Goal: Find specific page/section: Find specific page/section

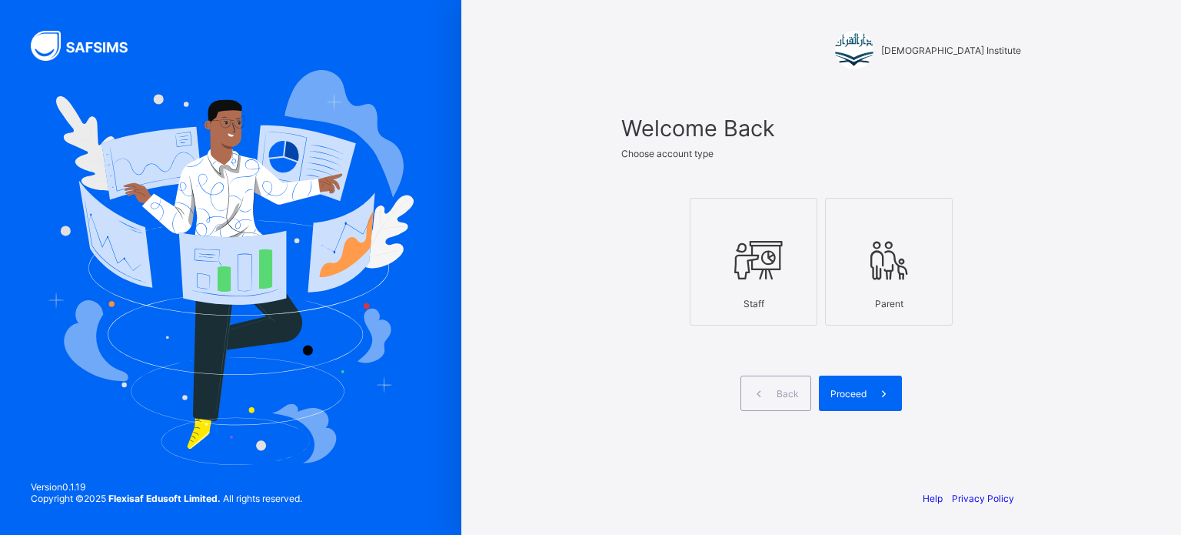
click at [888, 375] on span at bounding box center [884, 392] width 35 height 35
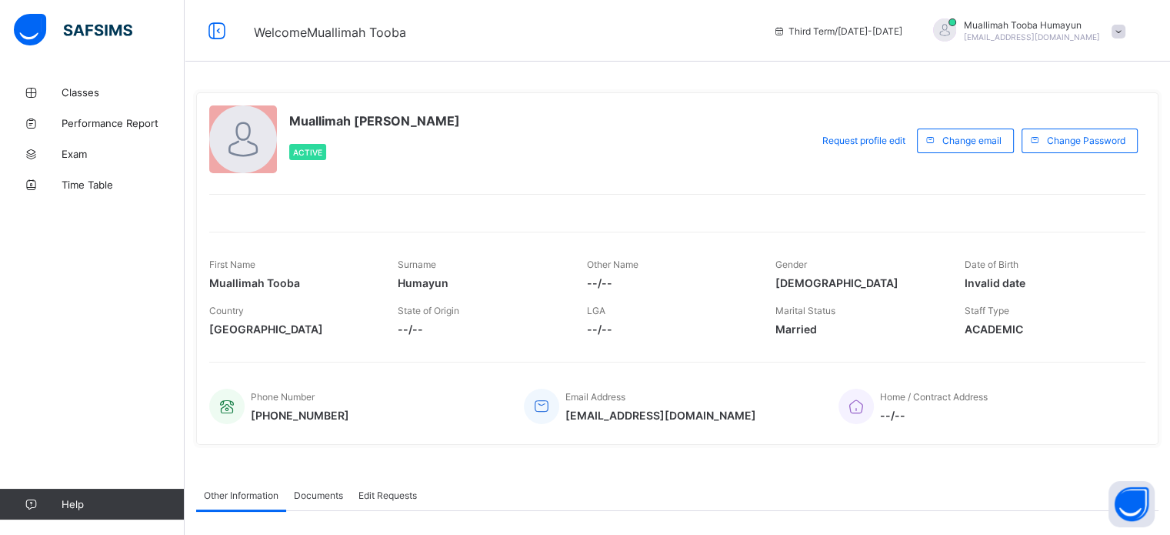
click at [668, 119] on div "Muallimah [PERSON_NAME] Active" at bounding box center [506, 140] width 594 height 70
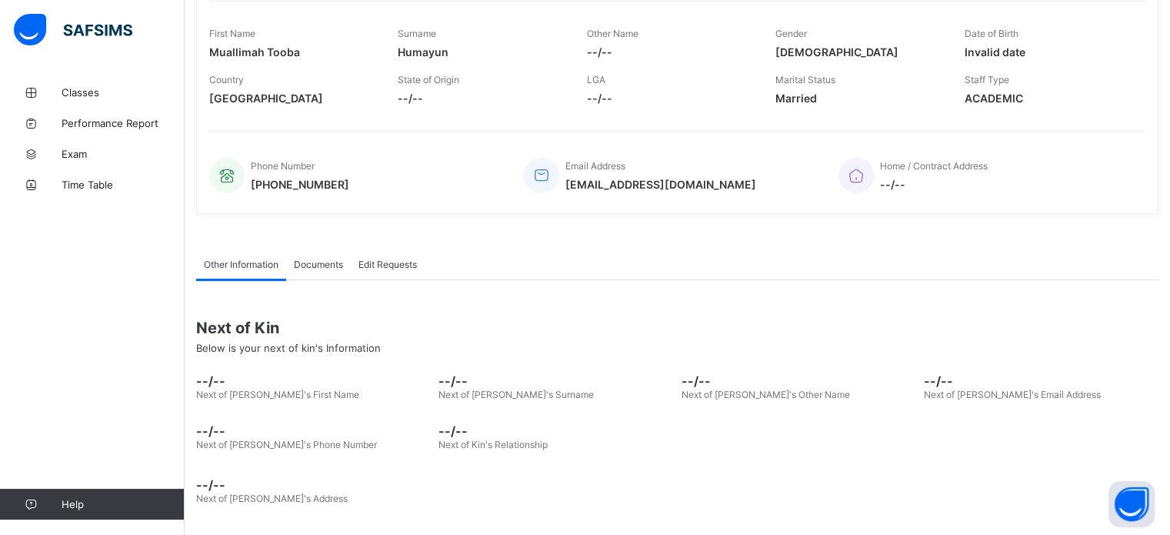
scroll to position [232, 0]
click at [82, 82] on link "Classes" at bounding box center [92, 92] width 185 height 31
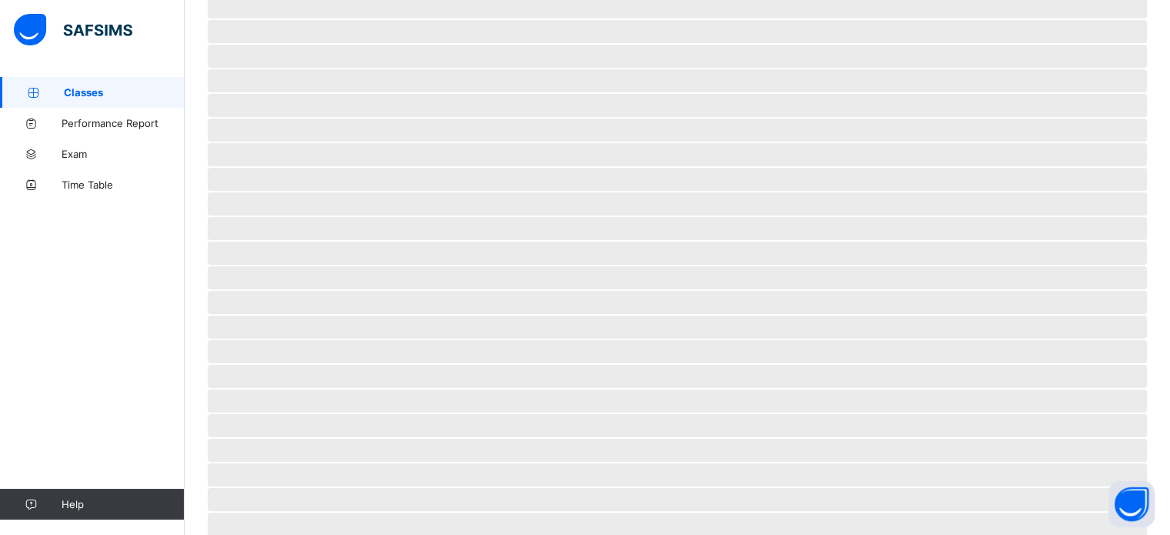
click at [82, 82] on link "Classes" at bounding box center [92, 92] width 185 height 31
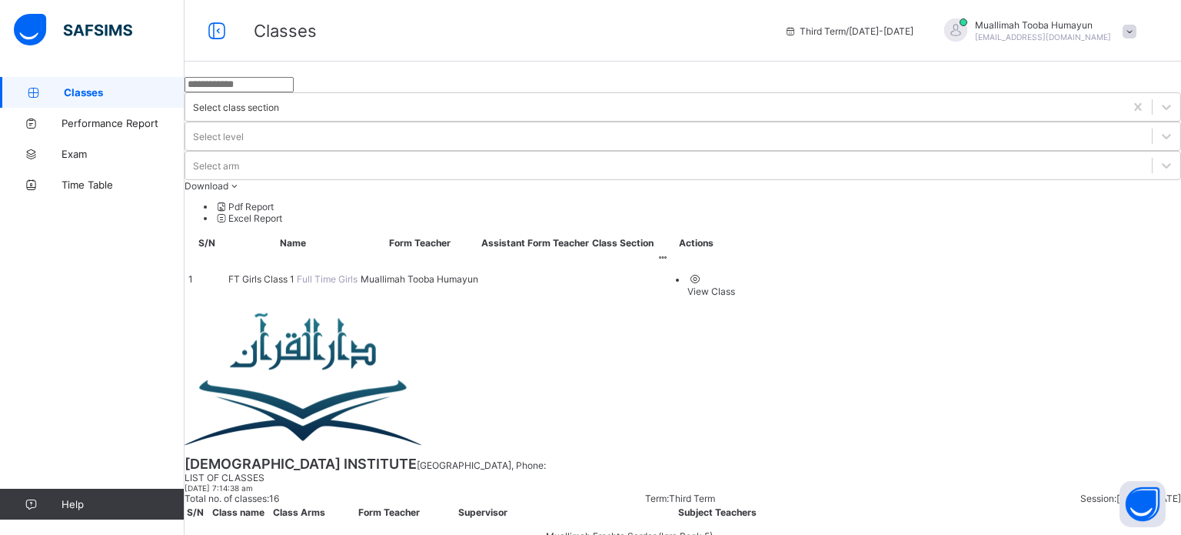
click at [297, 273] on span "FT Girls Class 1" at bounding box center [262, 279] width 68 height 12
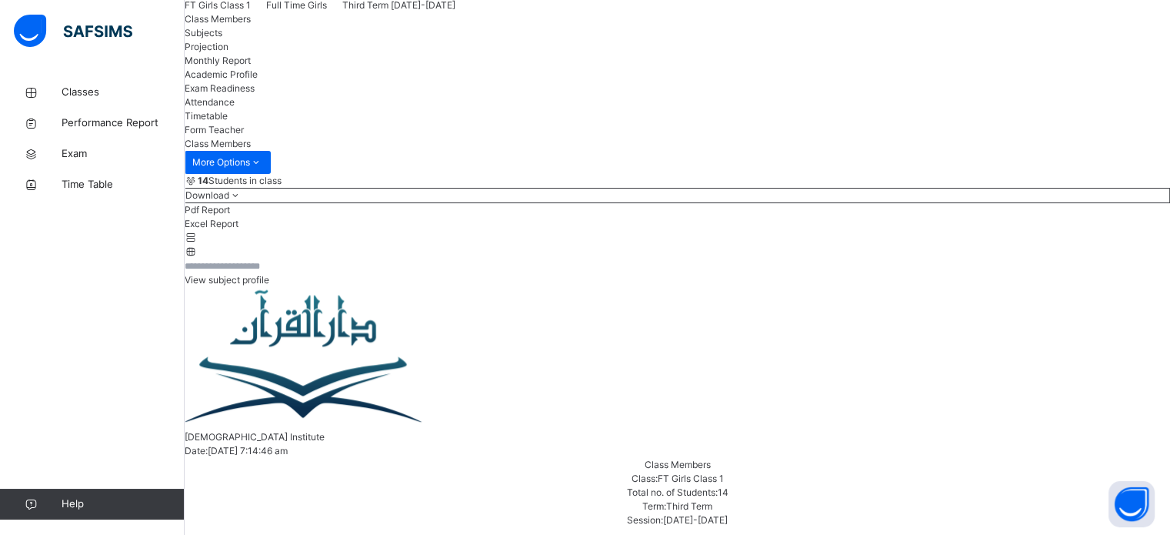
scroll to position [182, 0]
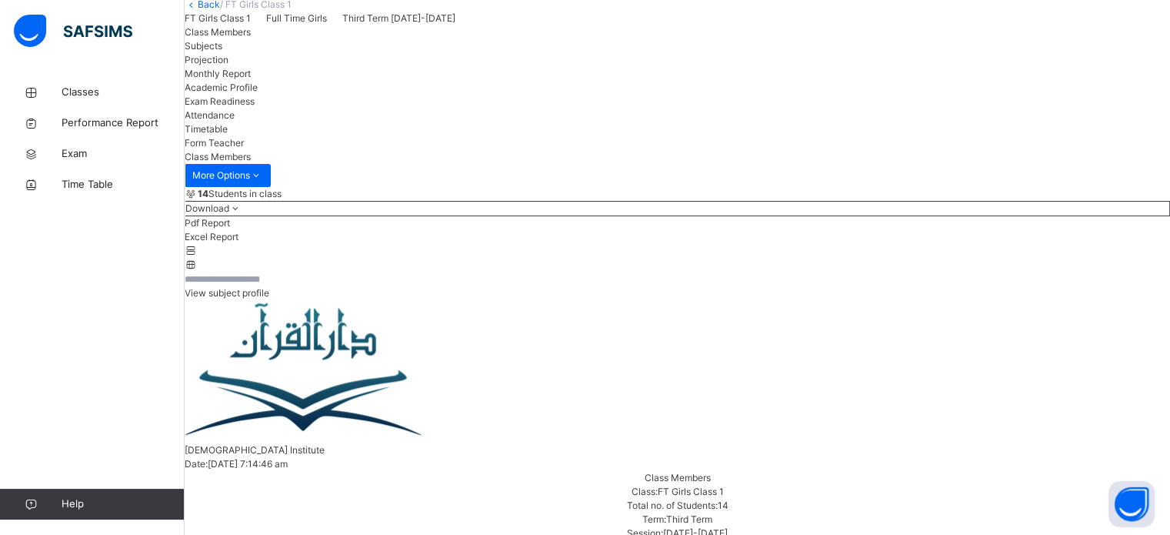
scroll to position [78, 0]
click at [383, 68] on div "Projection" at bounding box center [677, 61] width 985 height 14
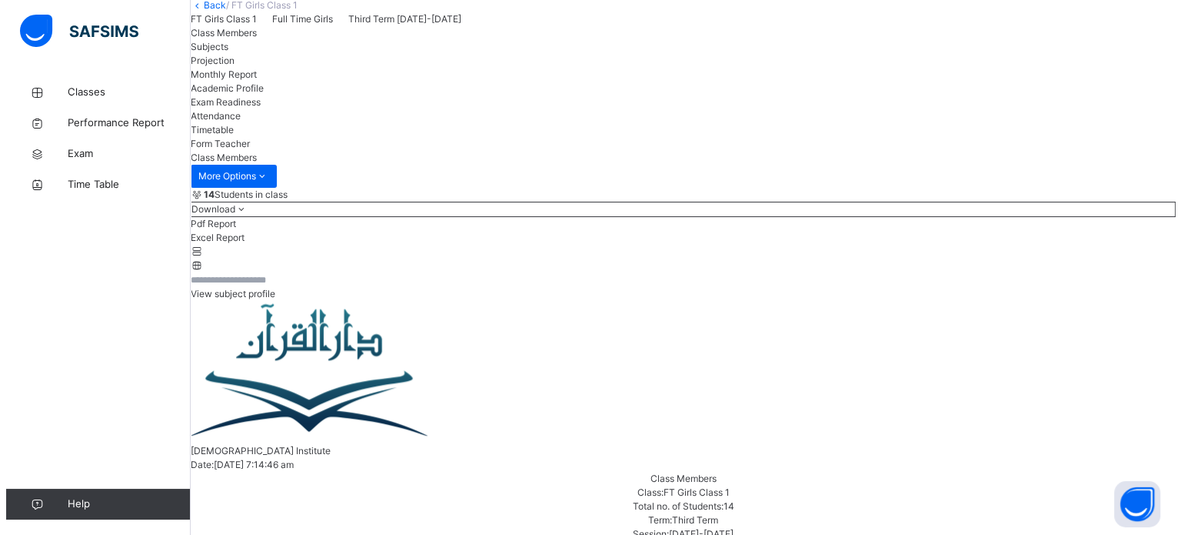
scroll to position [0, 0]
